Goal: Contribute content: Contribute content

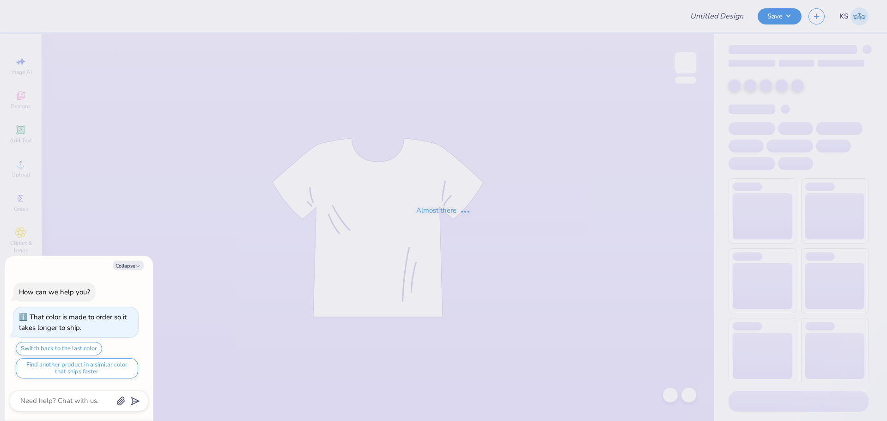
type textarea "x"
type input "Yellow flower tank 2.0"
click at [131, 265] on button "Collapse" at bounding box center [128, 265] width 31 height 10
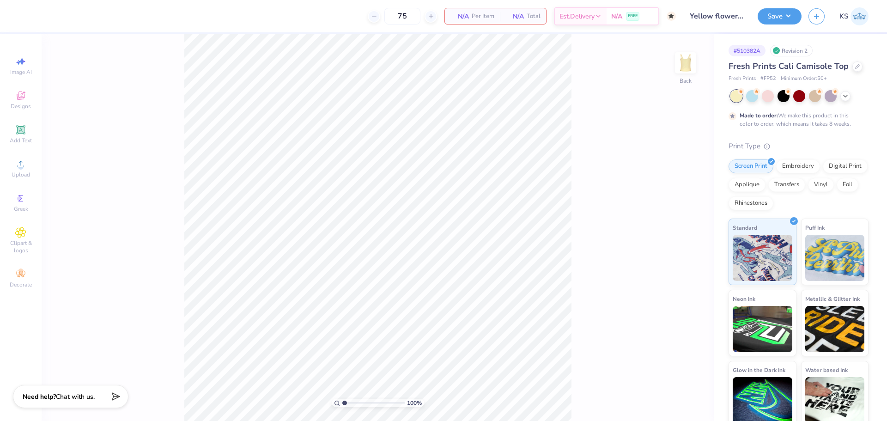
type textarea "x"
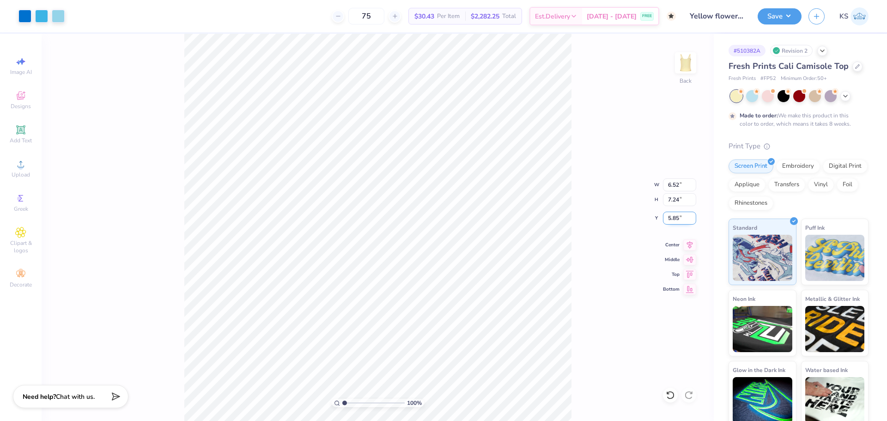
click at [679, 219] on input "5.85" at bounding box center [679, 218] width 33 height 13
type input "5.00"
click at [621, 294] on div "100 % Back W 6.52 6.52 " H 7.24 7.24 " Y 5.00 5.00 " Center Middle Top Bottom" at bounding box center [378, 227] width 672 height 387
click at [677, 203] on input "7.24" at bounding box center [679, 199] width 33 height 13
paste input "6.50"
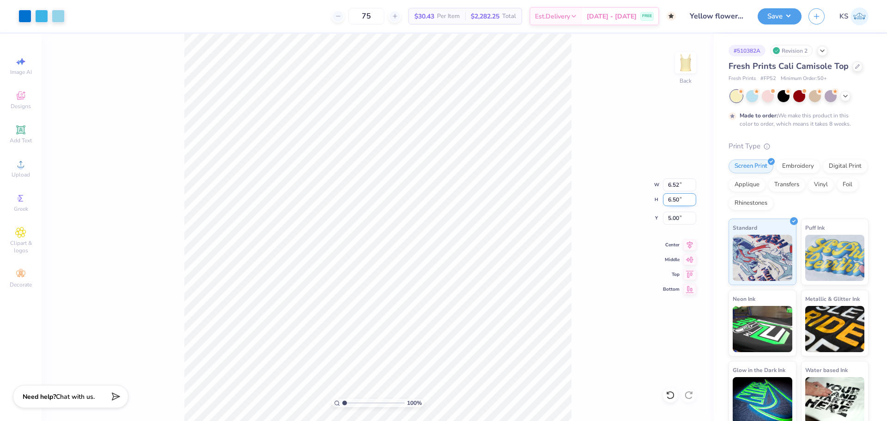
type input "6.50"
type input "5.85"
click at [673, 221] on input "5.37" at bounding box center [679, 218] width 33 height 13
type input "5.00"
click at [775, 24] on div "Save" at bounding box center [779, 16] width 44 height 16
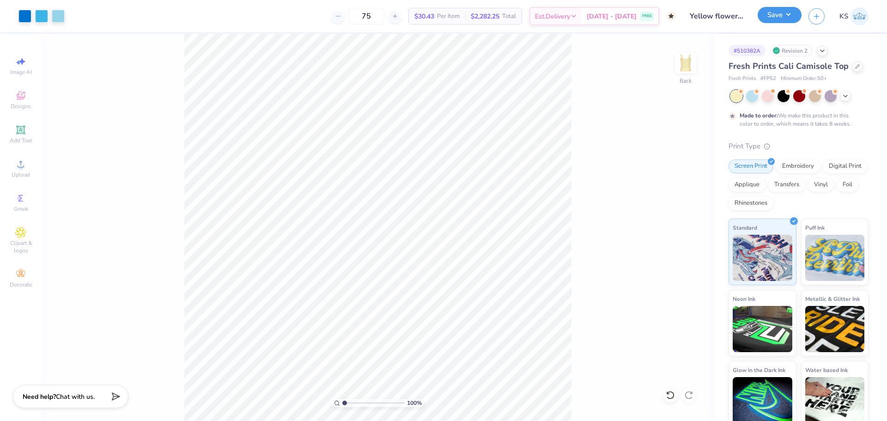
click at [784, 22] on button "Save" at bounding box center [779, 15] width 44 height 16
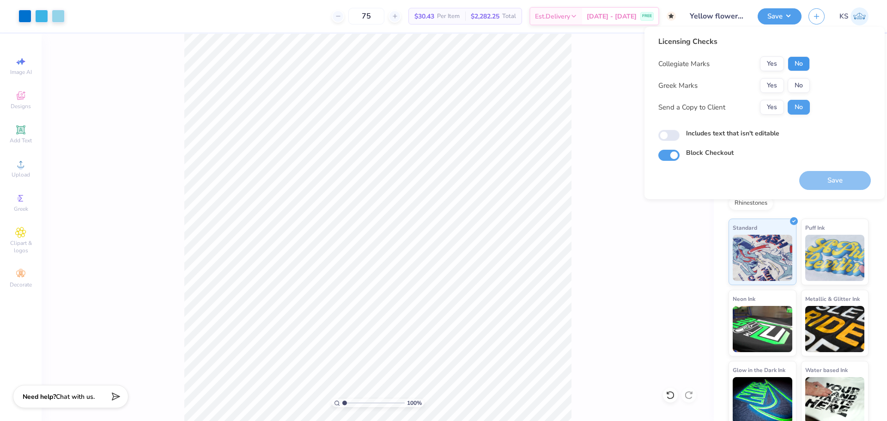
click at [794, 62] on button "No" at bounding box center [798, 63] width 22 height 15
click at [778, 80] on button "Yes" at bounding box center [772, 85] width 24 height 15
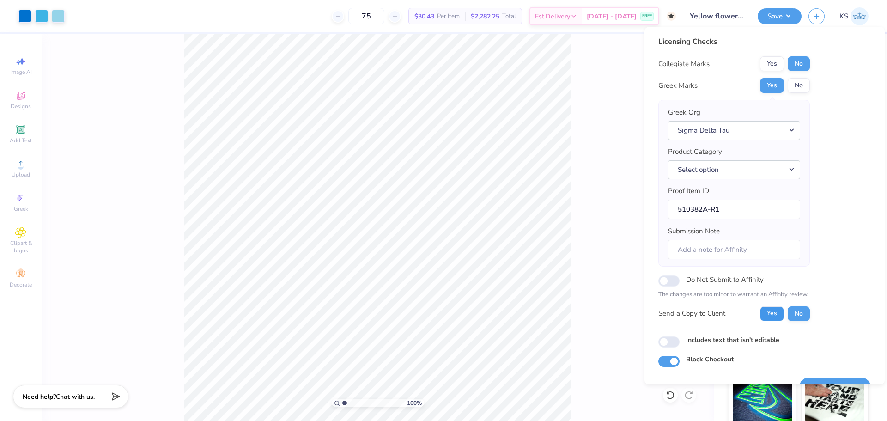
click at [768, 311] on button "Yes" at bounding box center [772, 313] width 24 height 15
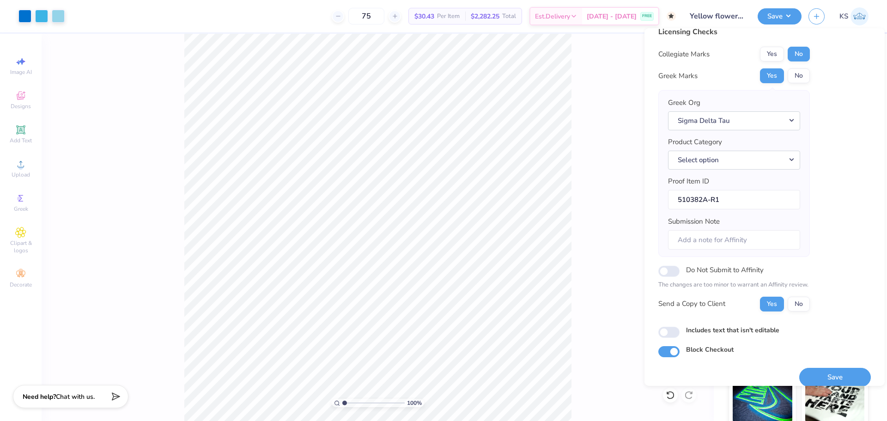
scroll to position [21, 0]
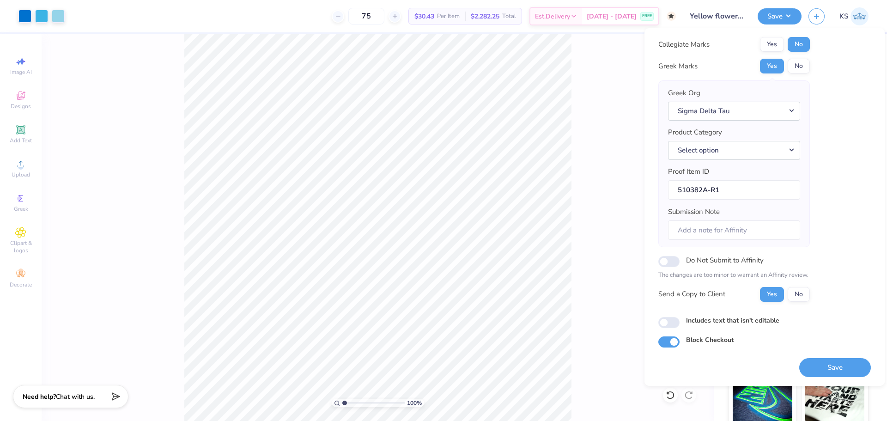
click at [829, 356] on div "Save" at bounding box center [835, 361] width 72 height 29
click at [765, 141] on button "Select option" at bounding box center [734, 150] width 132 height 19
click at [733, 249] on link "Tank tops" at bounding box center [733, 252] width 125 height 15
click at [817, 362] on button "Save" at bounding box center [835, 367] width 72 height 19
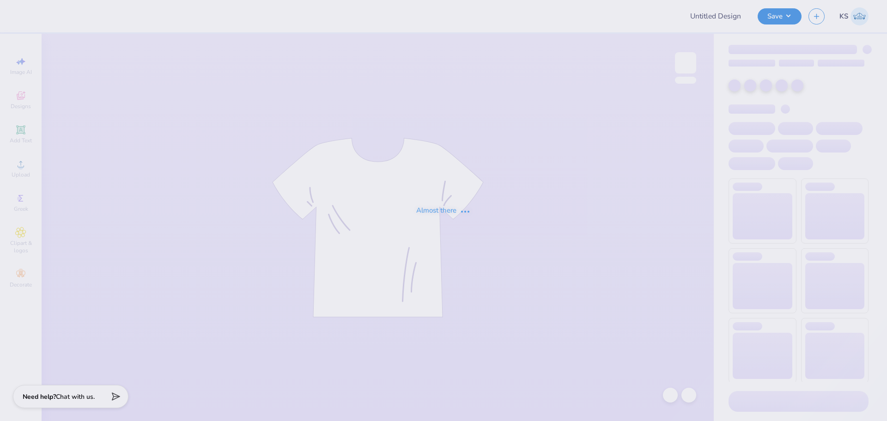
type input "Will Jarvis : University of North Carolina at Chapel Hill"
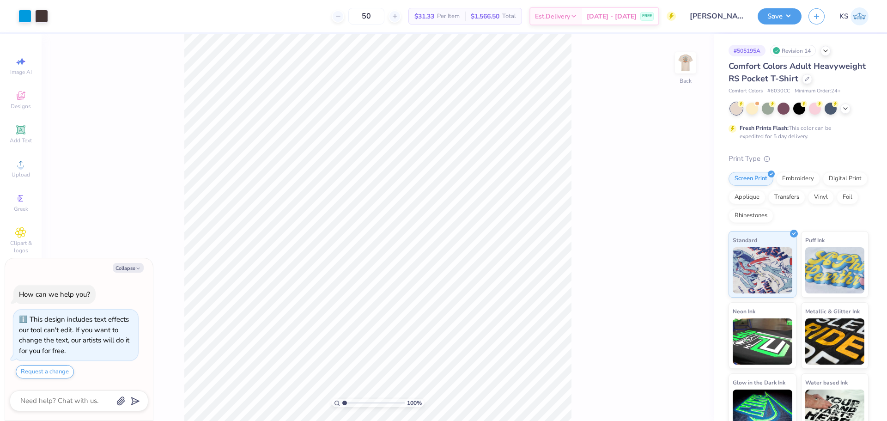
drag, startPoint x: 678, startPoint y: 56, endPoint x: 608, endPoint y: 165, distance: 129.3
click at [679, 57] on img at bounding box center [685, 63] width 18 height 18
click at [19, 164] on icon at bounding box center [20, 163] width 11 height 11
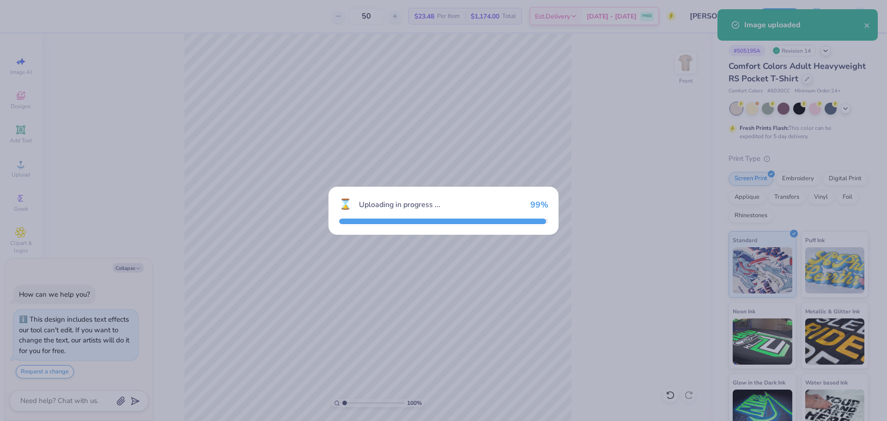
type textarea "x"
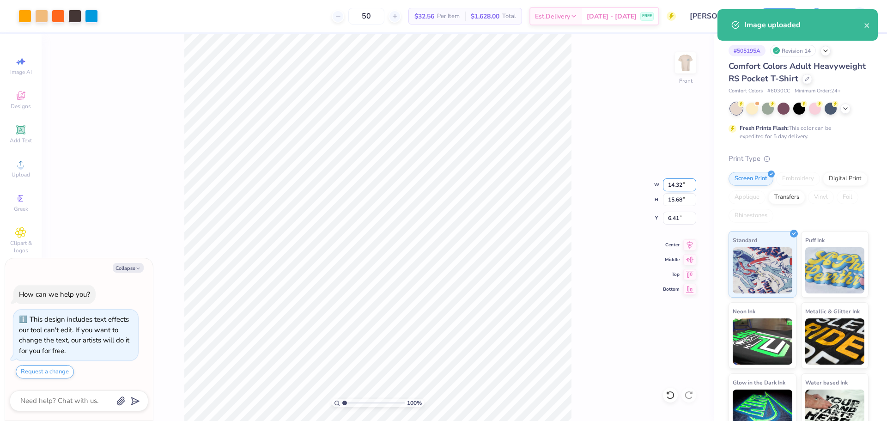
click at [676, 188] on input "14.32" at bounding box center [679, 184] width 33 height 13
type input "10"
type textarea "x"
type input "10.00"
type input "10.95"
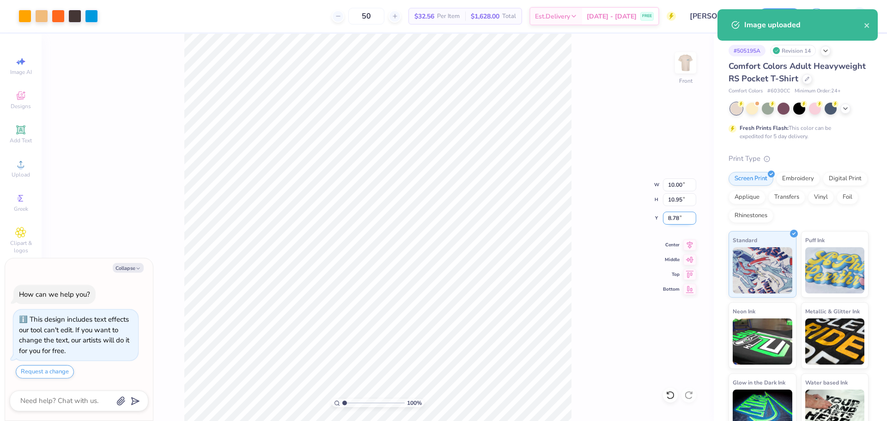
click at [673, 219] on input "8.78" at bounding box center [679, 218] width 33 height 13
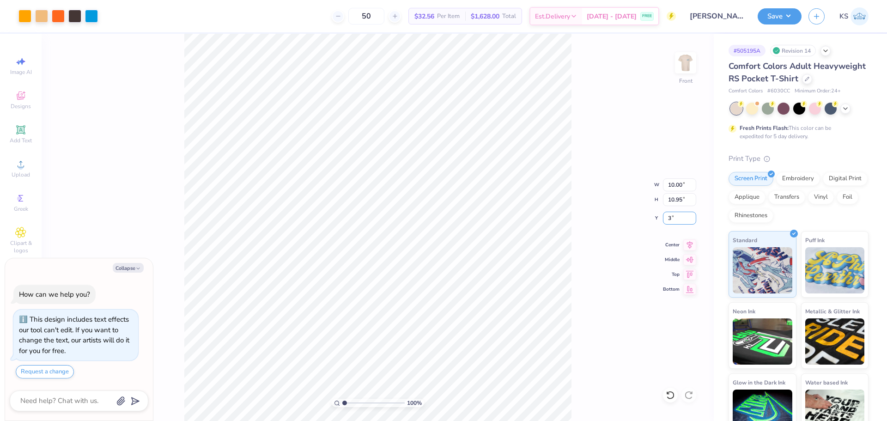
type input "3"
type textarea "x"
type input "3.00"
type textarea "x"
click at [359, 401] on input "range" at bounding box center [373, 403] width 62 height 8
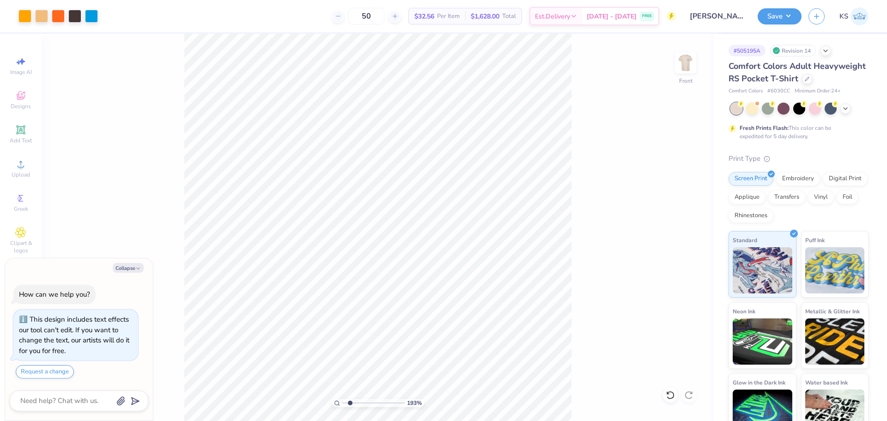
drag, startPoint x: 358, startPoint y: 403, endPoint x: 350, endPoint y: 402, distance: 8.3
click at [350, 402] on input "range" at bounding box center [373, 403] width 62 height 8
drag, startPoint x: 349, startPoint y: 404, endPoint x: 334, endPoint y: 405, distance: 14.8
type input "1"
click at [342, 405] on input "range" at bounding box center [373, 403] width 62 height 8
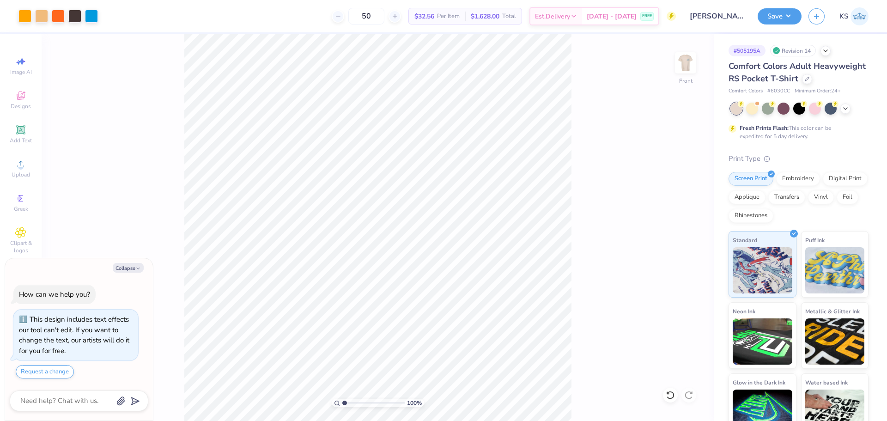
click at [817, 30] on div "Save KS" at bounding box center [821, 16] width 129 height 32
click at [790, 17] on button "Save" at bounding box center [779, 15] width 44 height 16
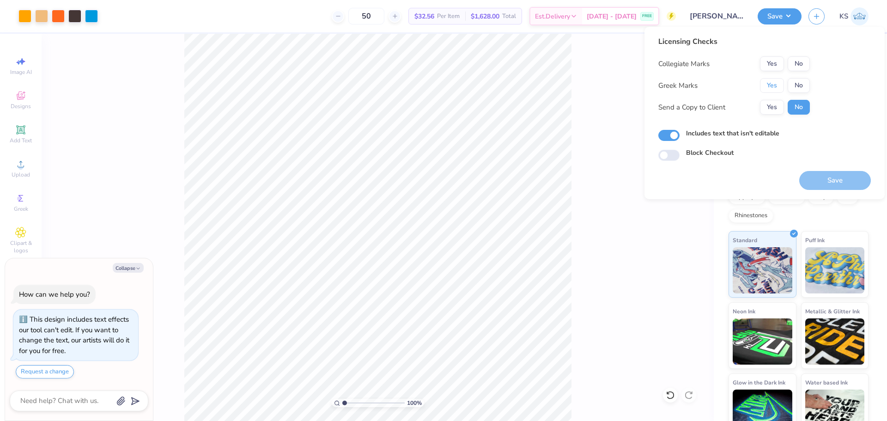
click at [771, 88] on button "Yes" at bounding box center [772, 85] width 24 height 15
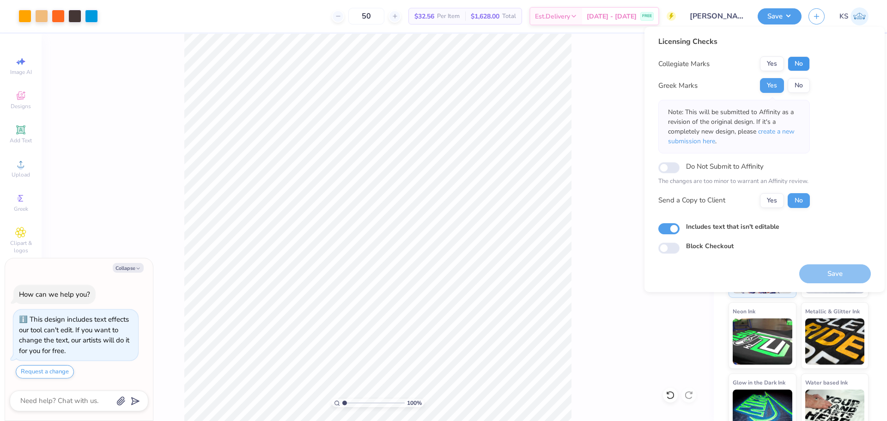
click at [794, 64] on button "No" at bounding box center [798, 63] width 22 height 15
click at [768, 201] on button "Yes" at bounding box center [772, 200] width 24 height 15
click at [816, 268] on button "Save" at bounding box center [835, 273] width 72 height 19
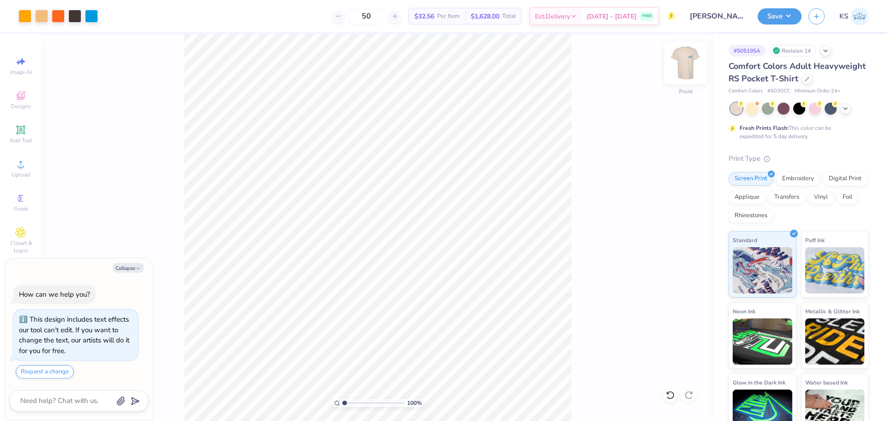
click at [686, 63] on img at bounding box center [685, 62] width 37 height 37
type textarea "x"
type input "2.08"
click at [351, 399] on input "range" at bounding box center [373, 403] width 62 height 8
